Goal: Complete application form

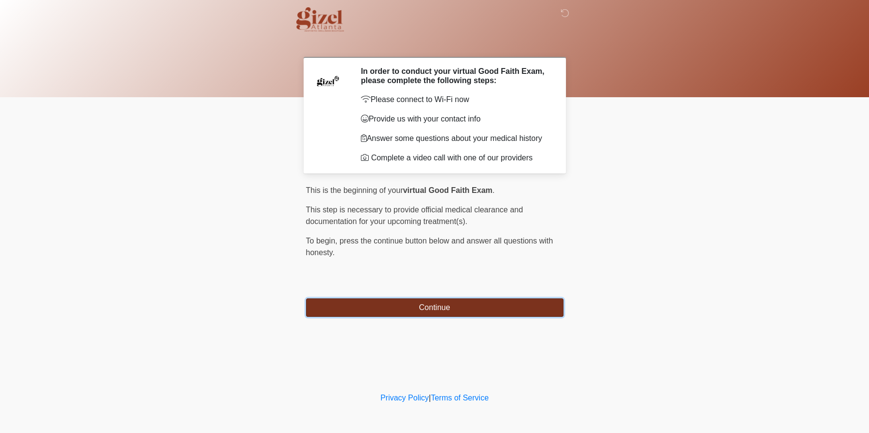
click at [424, 317] on button "Continue" at bounding box center [434, 307] width 257 height 18
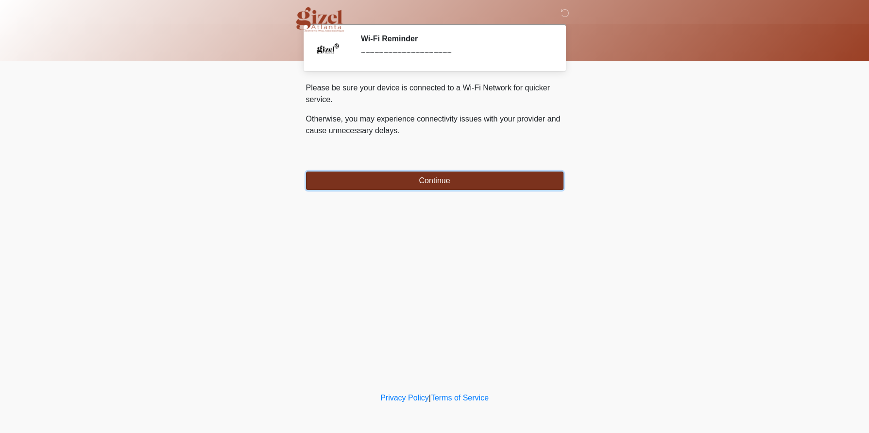
click at [423, 190] on button "Continue" at bounding box center [434, 180] width 257 height 18
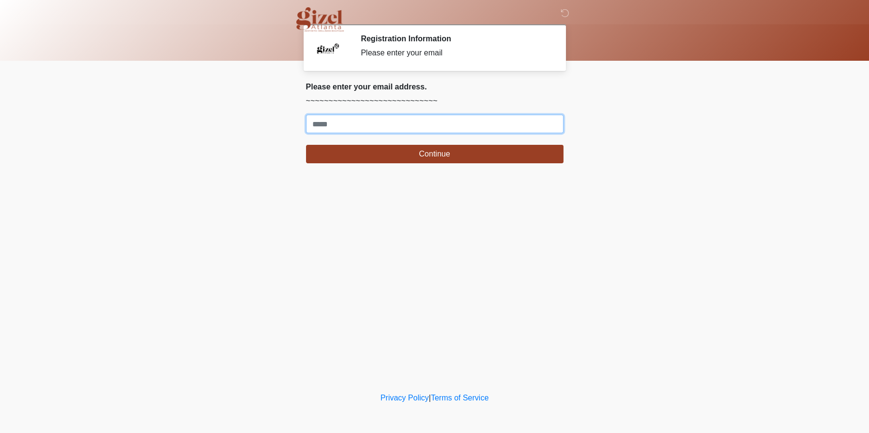
click at [376, 132] on input "Where should we email your treatment plan?" at bounding box center [434, 124] width 257 height 18
type input "**********"
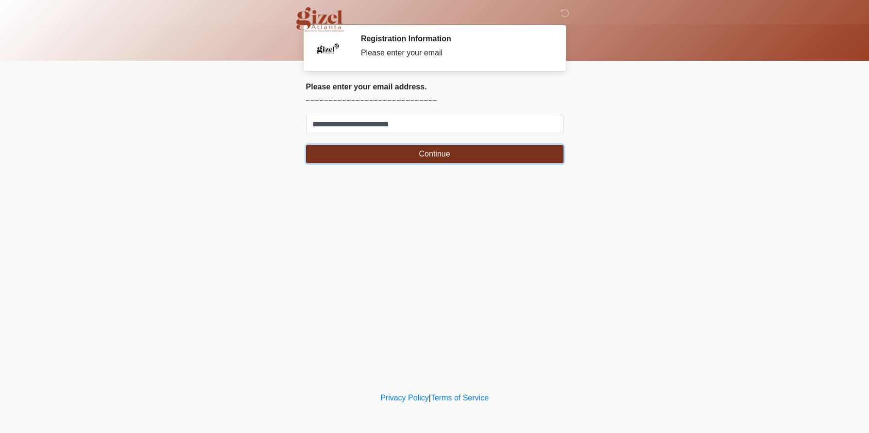
click at [437, 163] on button "Continue" at bounding box center [434, 154] width 257 height 18
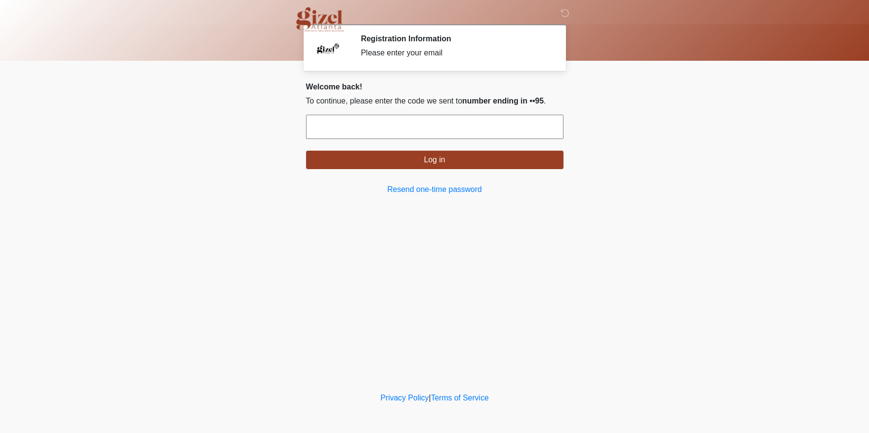
click at [440, 139] on input "text" at bounding box center [434, 127] width 257 height 24
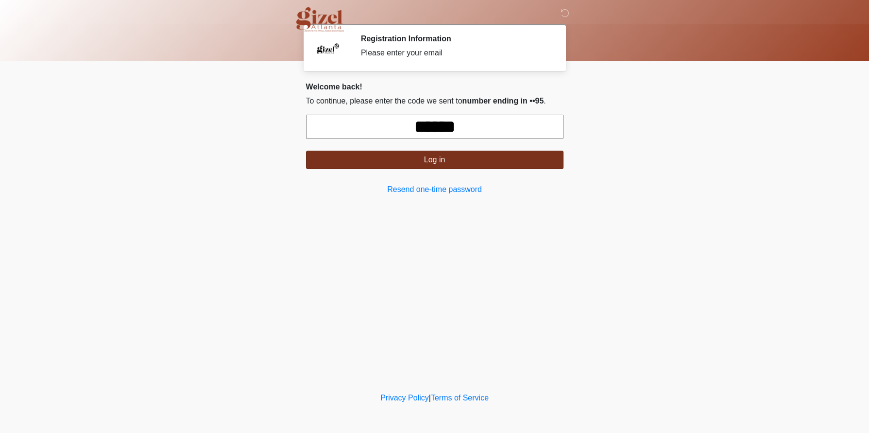
type input "******"
click at [428, 169] on button "Log in" at bounding box center [434, 160] width 257 height 18
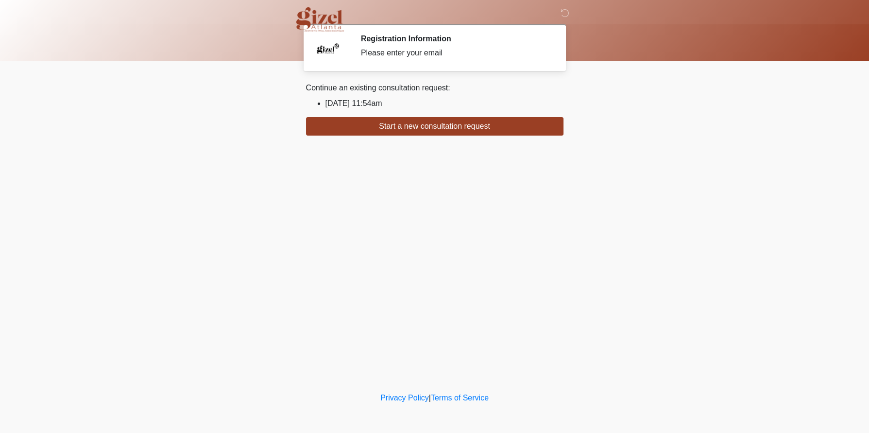
click at [379, 108] on li "[DATE] 11:54am" at bounding box center [444, 104] width 238 height 12
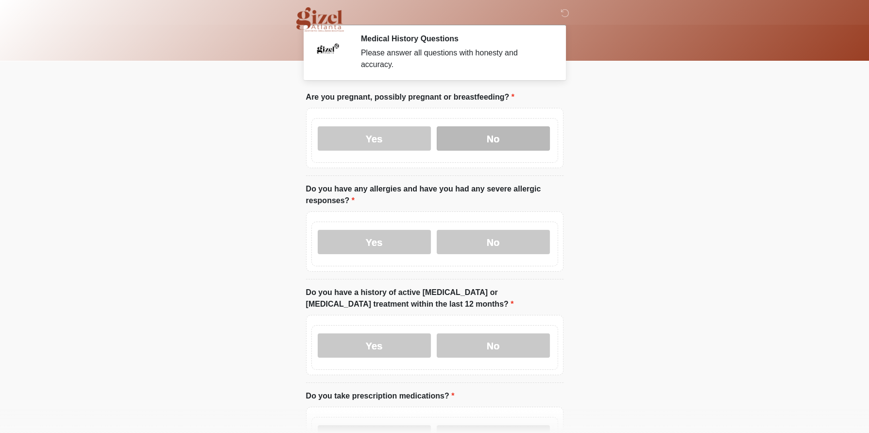
click at [460, 144] on label "No" at bounding box center [492, 138] width 113 height 24
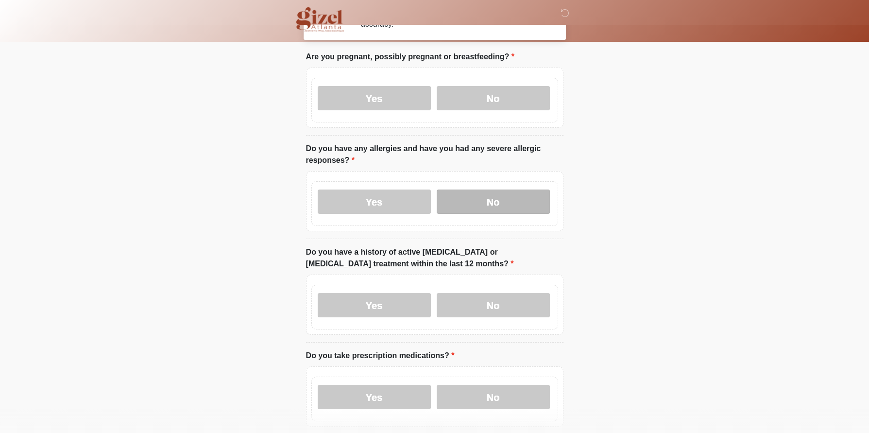
scroll to position [47, 0]
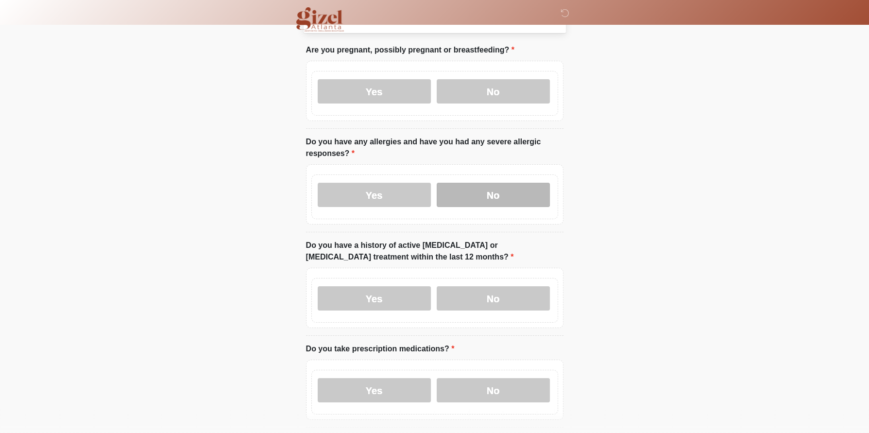
click at [492, 207] on label "No" at bounding box center [492, 195] width 113 height 24
click at [499, 310] on label "No" at bounding box center [492, 298] width 113 height 24
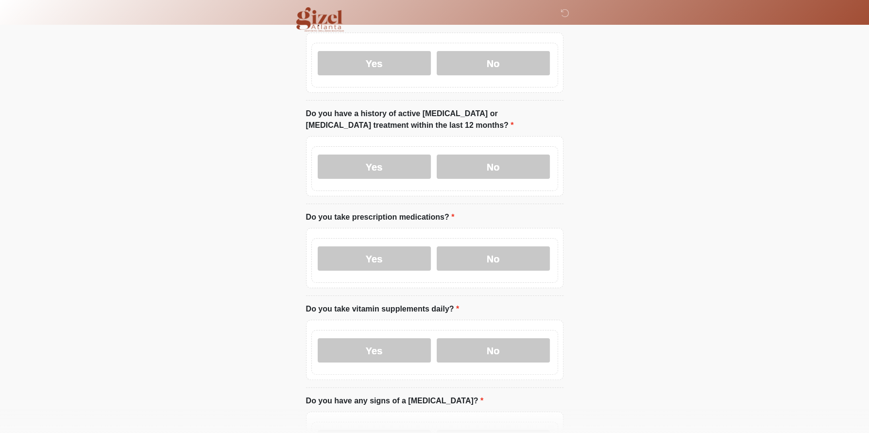
scroll to position [227, 0]
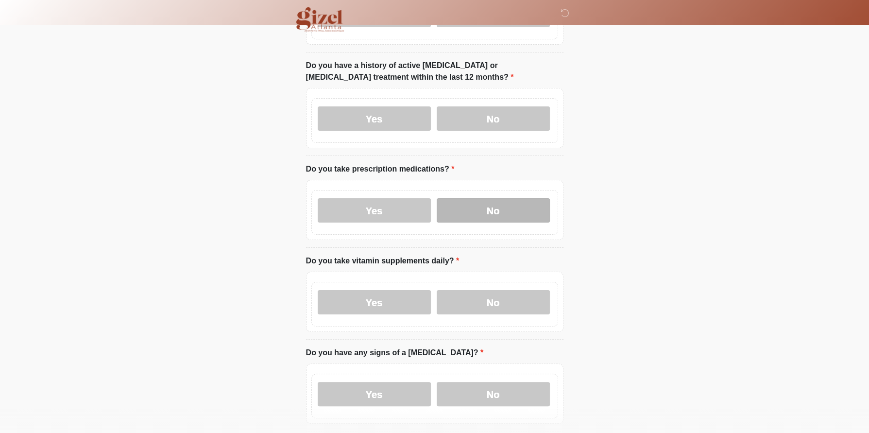
click at [500, 222] on label "No" at bounding box center [492, 210] width 113 height 24
drag, startPoint x: 504, startPoint y: 326, endPoint x: 516, endPoint y: 286, distance: 41.5
click at [504, 314] on label "No" at bounding box center [492, 302] width 113 height 24
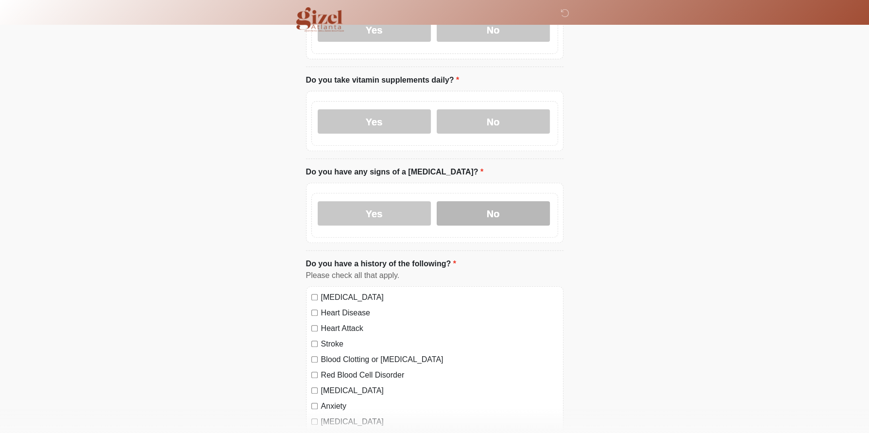
click at [505, 225] on label "No" at bounding box center [492, 213] width 113 height 24
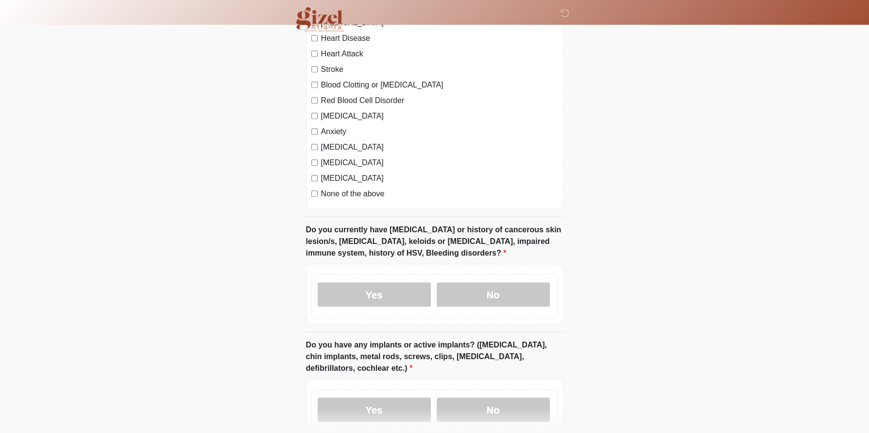
scroll to position [690, 0]
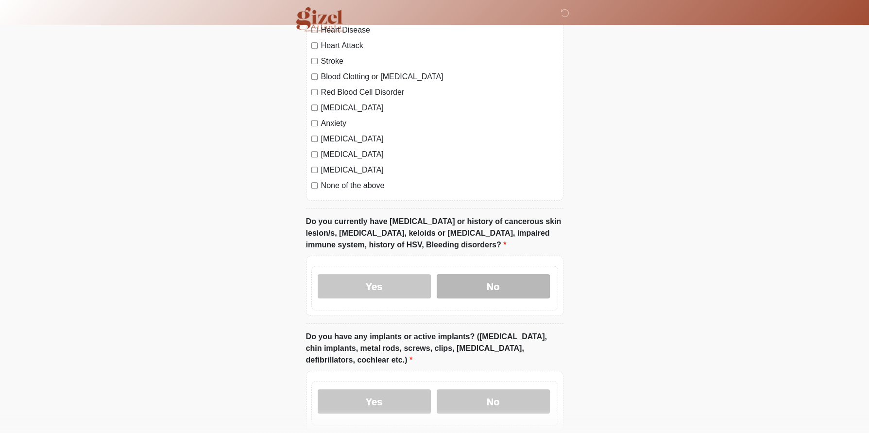
click at [518, 298] on label "No" at bounding box center [492, 286] width 113 height 24
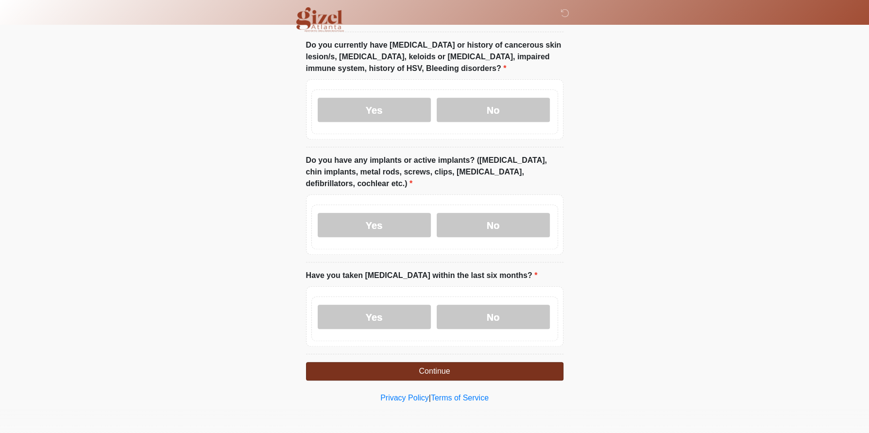
scroll to position [963, 0]
drag, startPoint x: 491, startPoint y: 229, endPoint x: 489, endPoint y: 286, distance: 57.3
click at [491, 229] on label "No" at bounding box center [492, 225] width 113 height 24
drag, startPoint x: 491, startPoint y: 317, endPoint x: 482, endPoint y: 354, distance: 38.5
click at [491, 317] on label "No" at bounding box center [492, 316] width 113 height 24
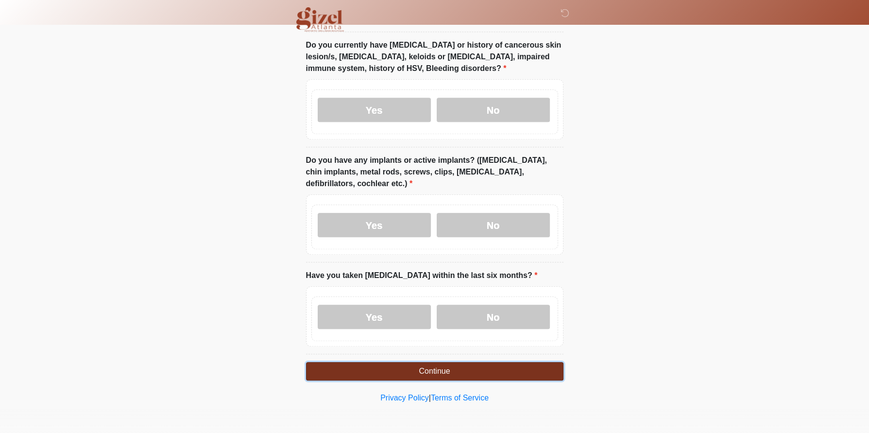
click at [477, 369] on button "Continue" at bounding box center [434, 371] width 257 height 18
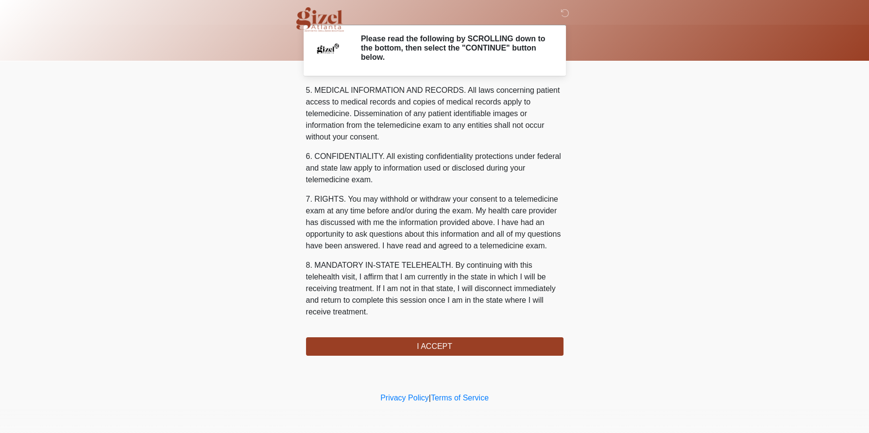
scroll to position [552, 0]
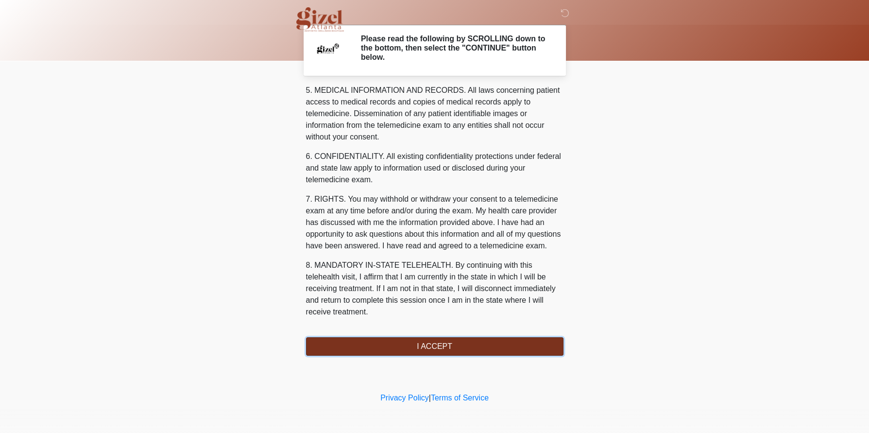
click at [432, 355] on button "I ACCEPT" at bounding box center [434, 346] width 257 height 18
